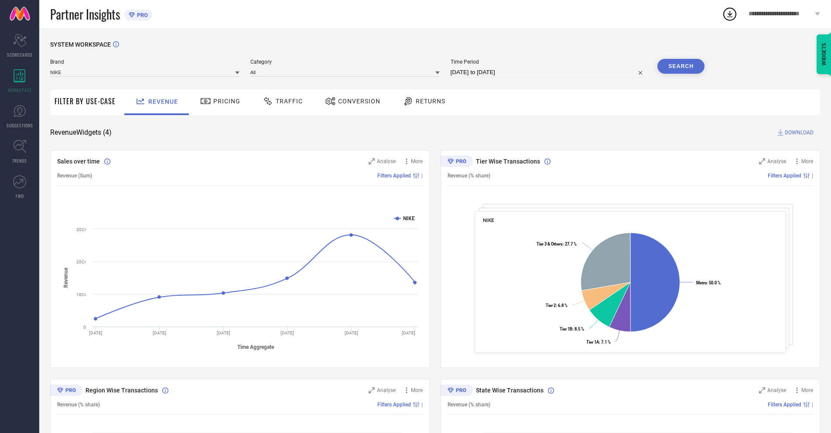
click at [350, 102] on span "Conversion" at bounding box center [359, 101] width 42 height 7
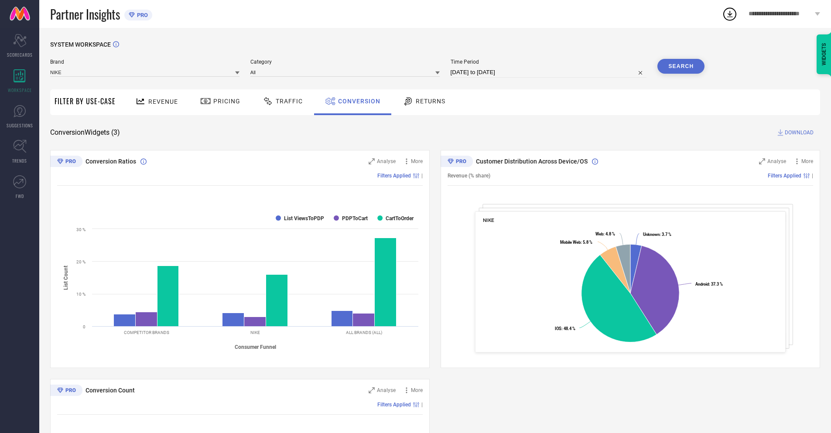
click at [548, 72] on input "[DATE] to [DATE]" at bounding box center [548, 72] width 196 height 10
select select "7"
select select "2025"
select select "8"
select select "2025"
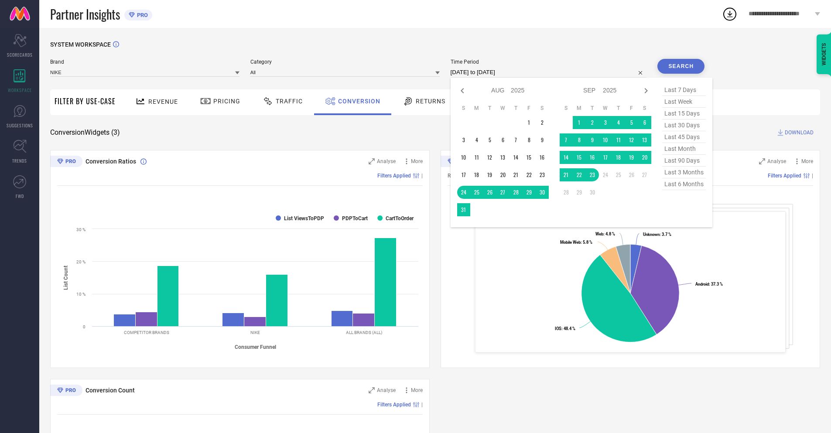
select select "8"
select select "2025"
select select "9"
select select "2025"
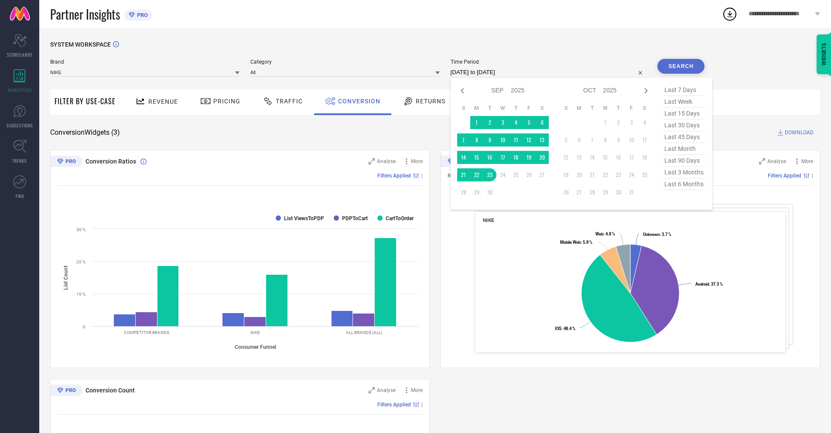
click at [488, 175] on td "23" at bounding box center [489, 174] width 13 height 13
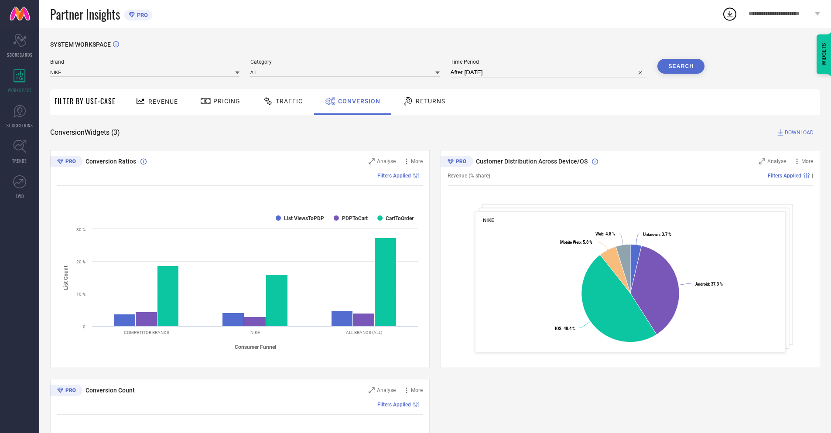
type input "[DATE] to [DATE]"
click at [681, 66] on button "Search" at bounding box center [679, 67] width 49 height 17
click at [799, 133] on span "DOWNLOAD" at bounding box center [798, 132] width 29 height 9
